Goal: Find specific page/section: Find specific page/section

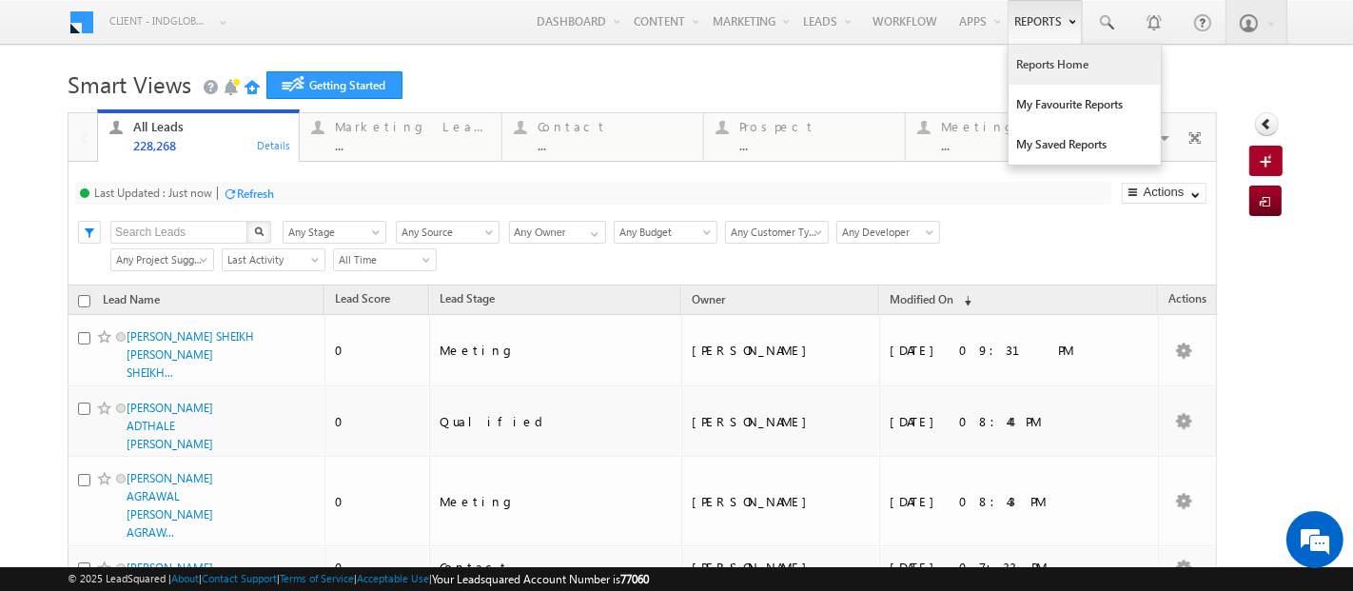
click at [1035, 56] on link "Reports Home" at bounding box center [1084, 65] width 152 height 40
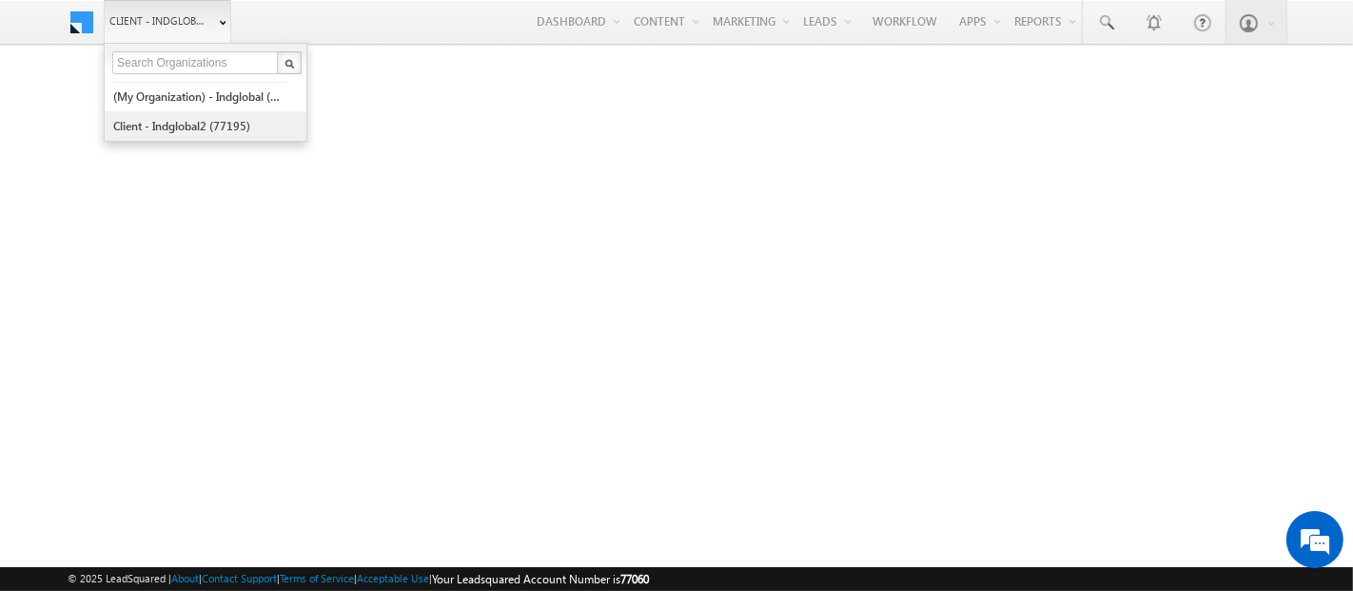
click at [160, 128] on link "Client - indglobal2 (77195)" at bounding box center [199, 125] width 174 height 29
